Goal: Task Accomplishment & Management: Manage account settings

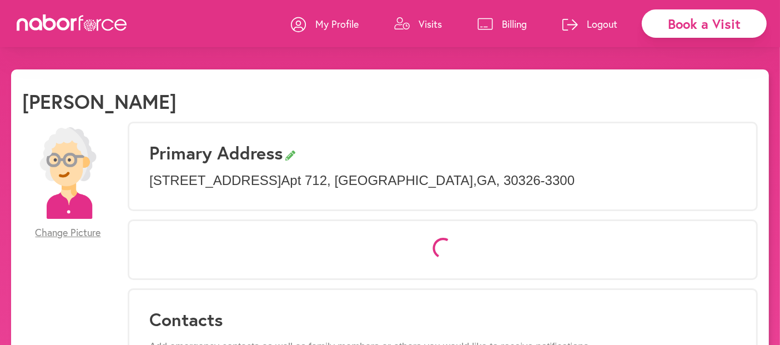
select select "*"
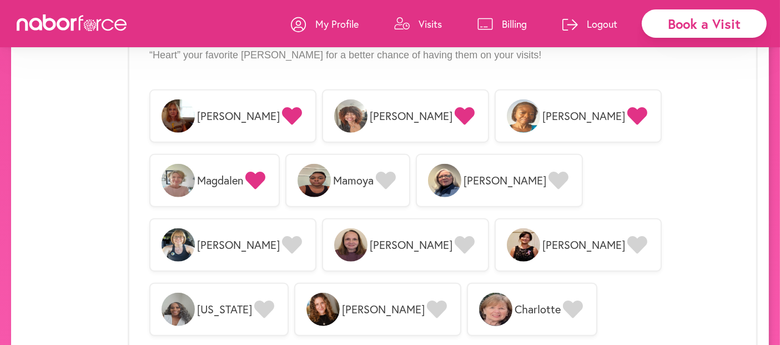
scroll to position [986, 0]
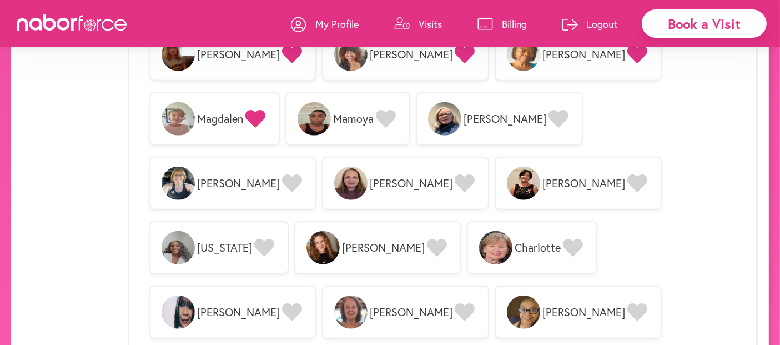
click at [454, 302] on icon at bounding box center [464, 312] width 20 height 20
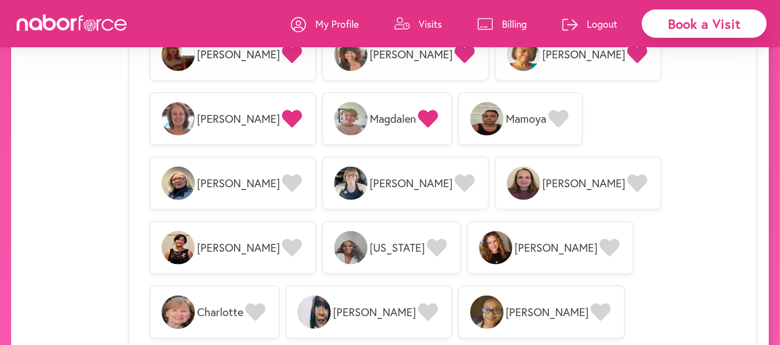
click at [418, 303] on icon at bounding box center [428, 312] width 20 height 18
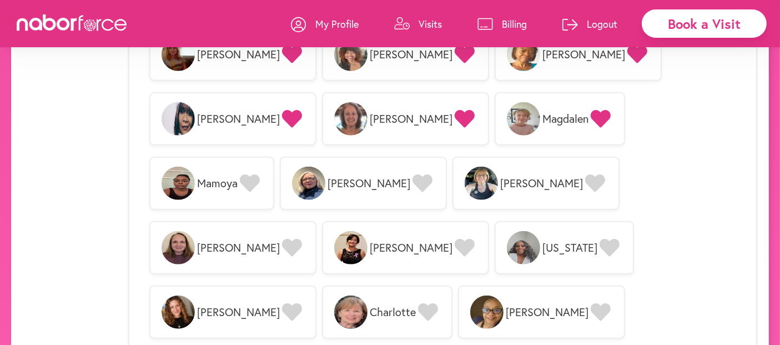
click at [590, 116] on icon at bounding box center [600, 119] width 20 height 18
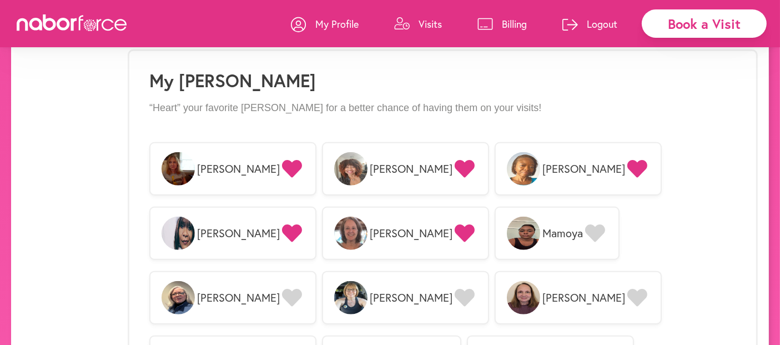
scroll to position [863, 0]
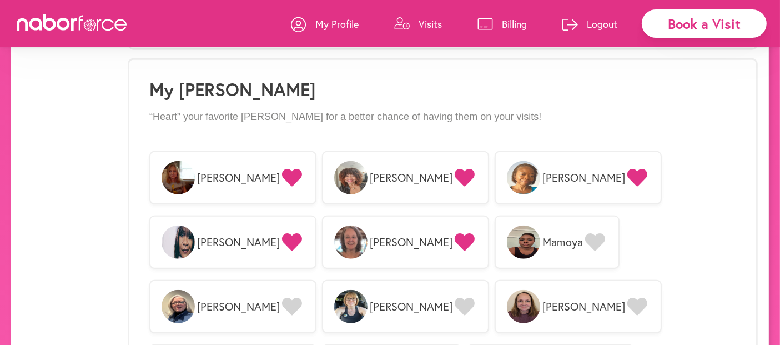
click at [585, 236] on icon at bounding box center [595, 242] width 20 height 18
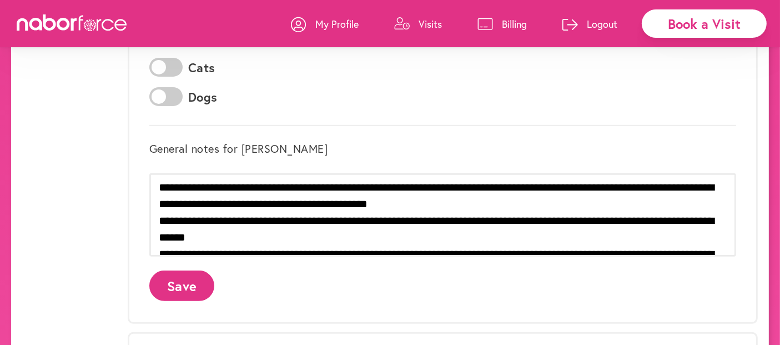
scroll to position [308, 0]
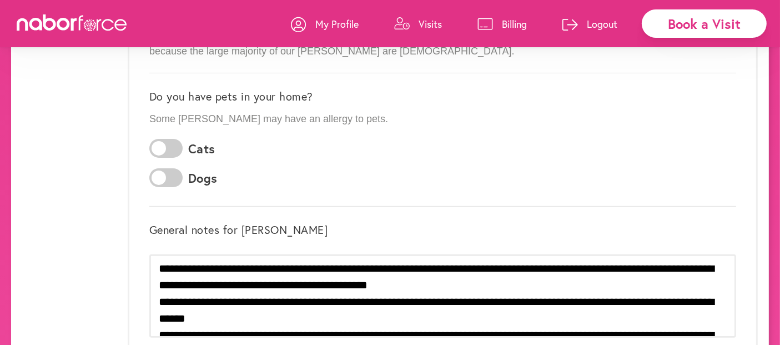
click at [503, 22] on p "Billing" at bounding box center [514, 23] width 25 height 13
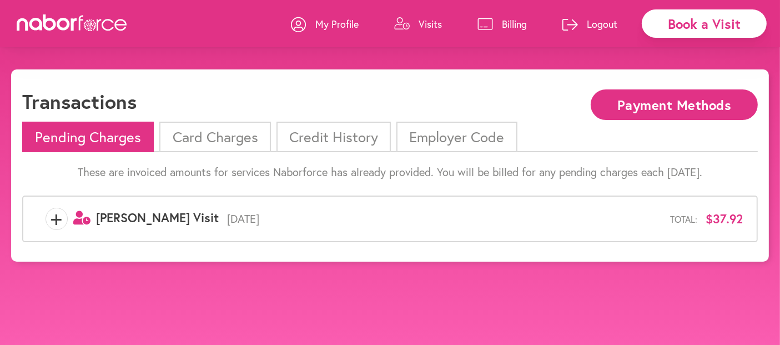
click at [423, 24] on p "Visits" at bounding box center [429, 23] width 23 height 13
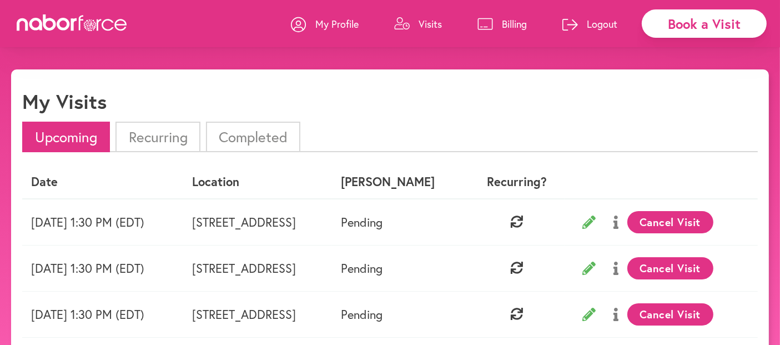
click at [709, 220] on button "Cancel Visit" at bounding box center [670, 222] width 86 height 22
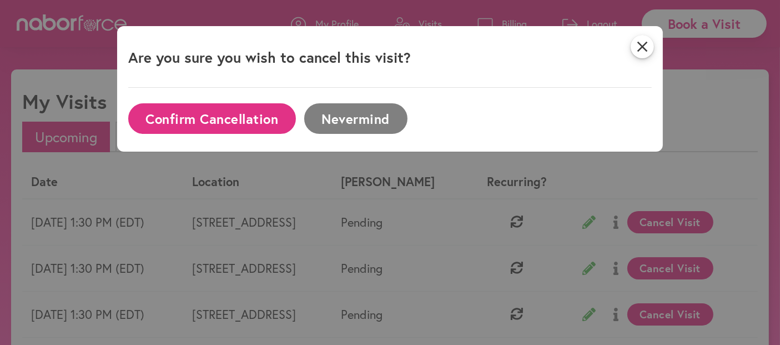
click at [215, 119] on button "Confirm Cancellation" at bounding box center [212, 118] width 168 height 31
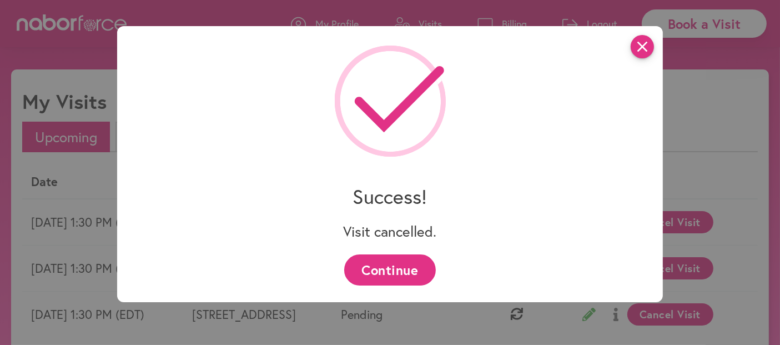
click at [646, 50] on icon "close" at bounding box center [641, 46] width 23 height 23
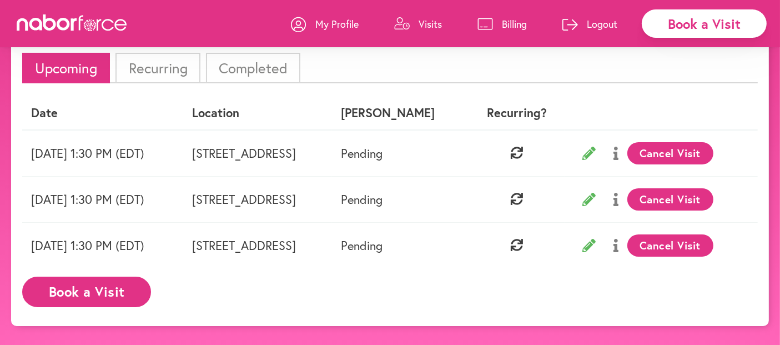
scroll to position [69, 0]
